Goal: Task Accomplishment & Management: Manage account settings

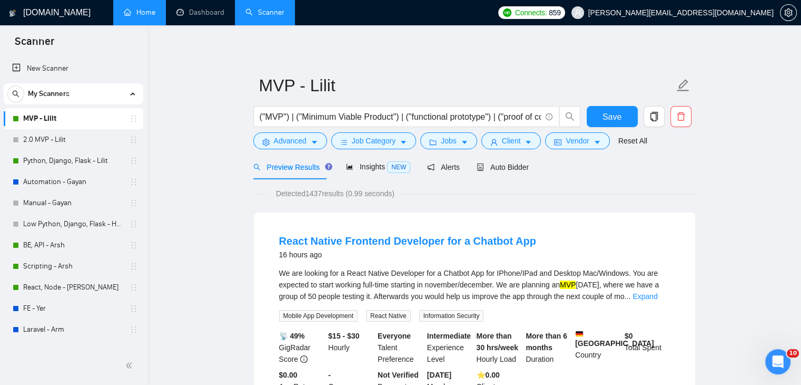
click at [144, 11] on link "Home" at bounding box center [140, 12] width 32 height 9
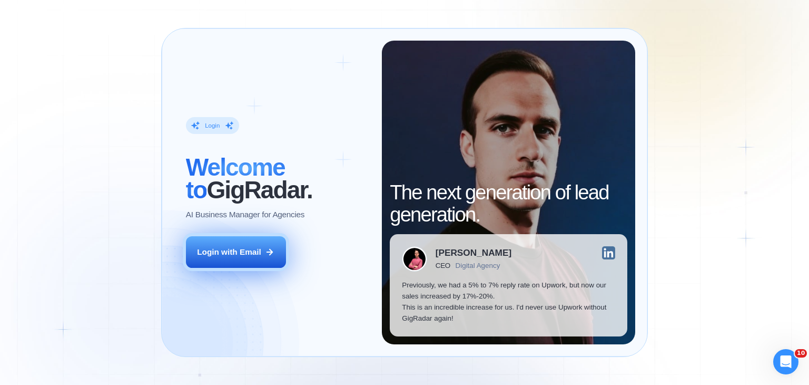
click at [219, 253] on div "Login with Email" at bounding box center [229, 251] width 64 height 11
